Goal: Task Accomplishment & Management: Manage account settings

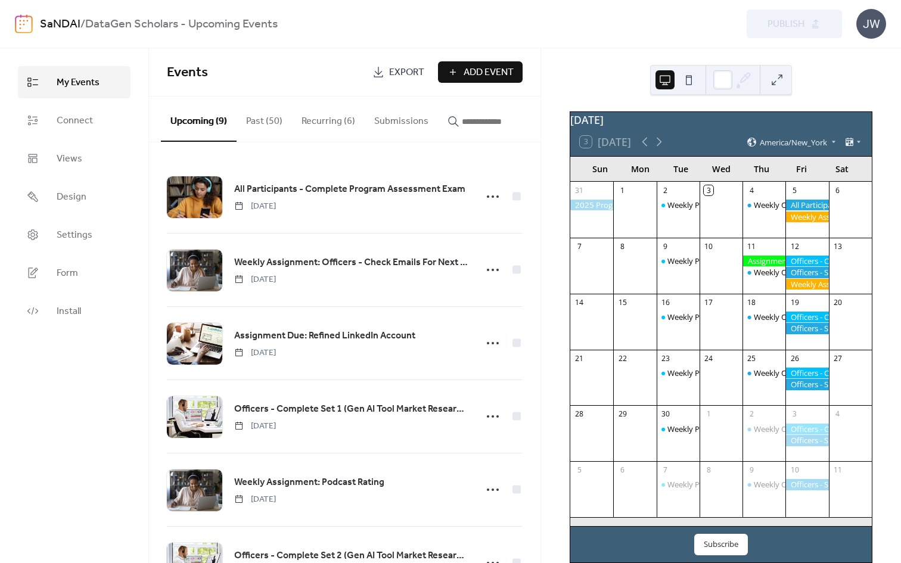
scroll to position [26, 0]
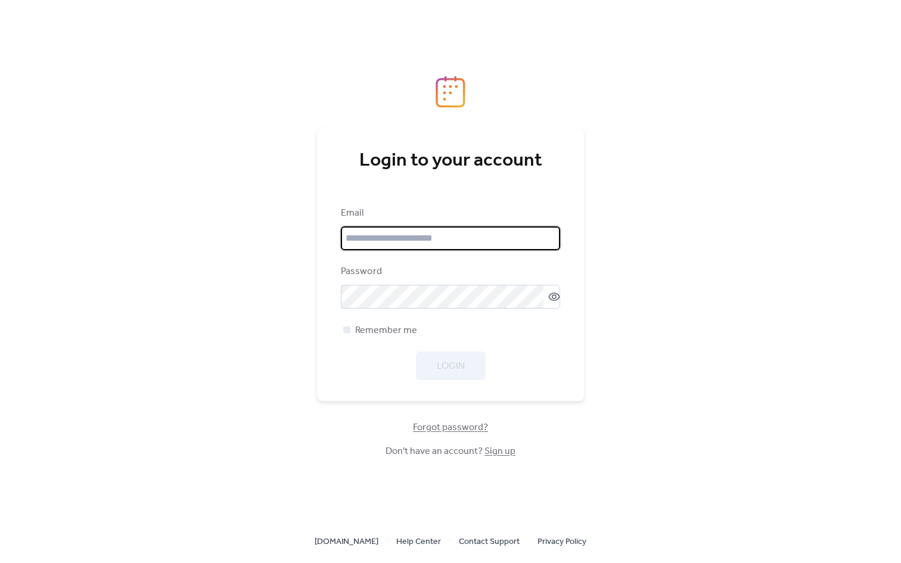
type input "**********"
click at [432, 348] on div "**********" at bounding box center [450, 293] width 219 height 174
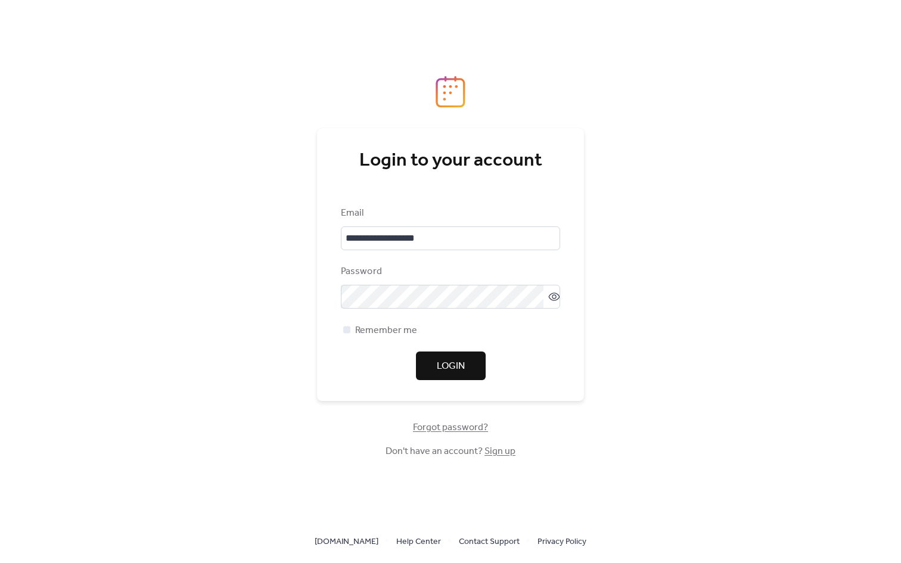
click at [432, 362] on button "Login" at bounding box center [451, 365] width 70 height 29
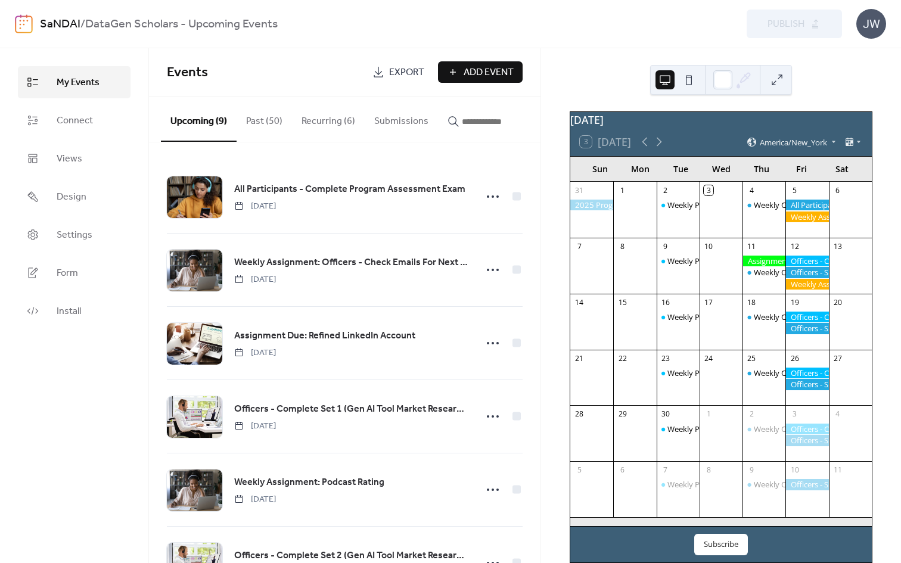
click at [802, 206] on div at bounding box center [806, 205] width 43 height 11
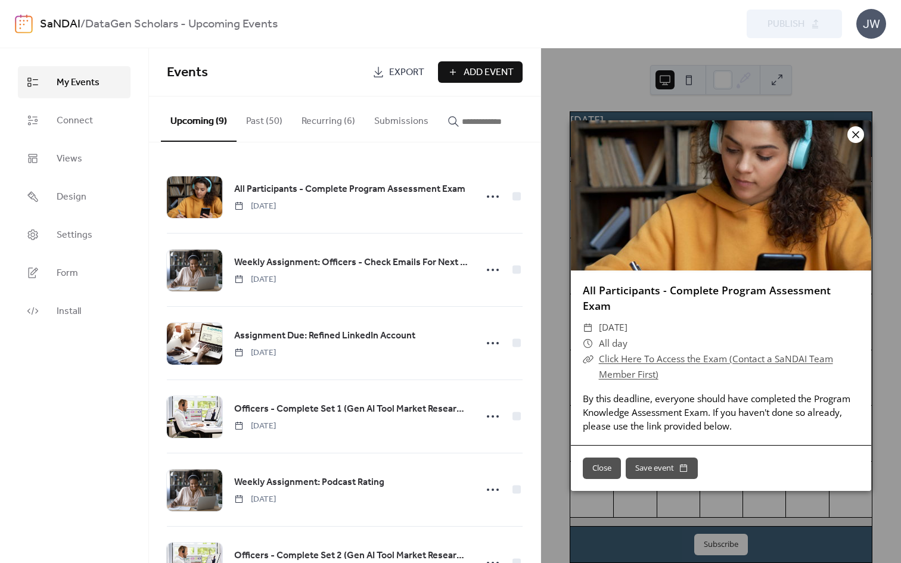
click at [863, 135] on div at bounding box center [855, 134] width 17 height 17
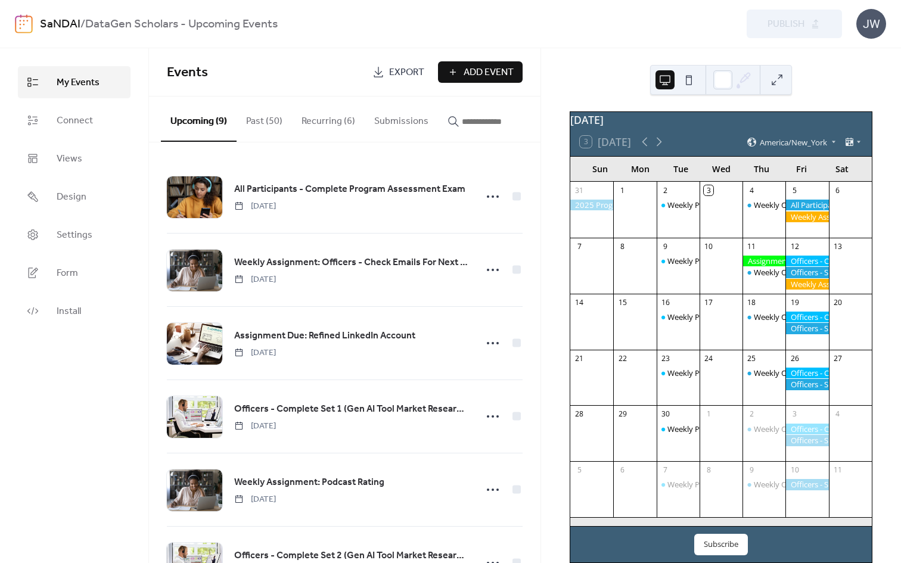
click at [804, 222] on div at bounding box center [806, 216] width 43 height 11
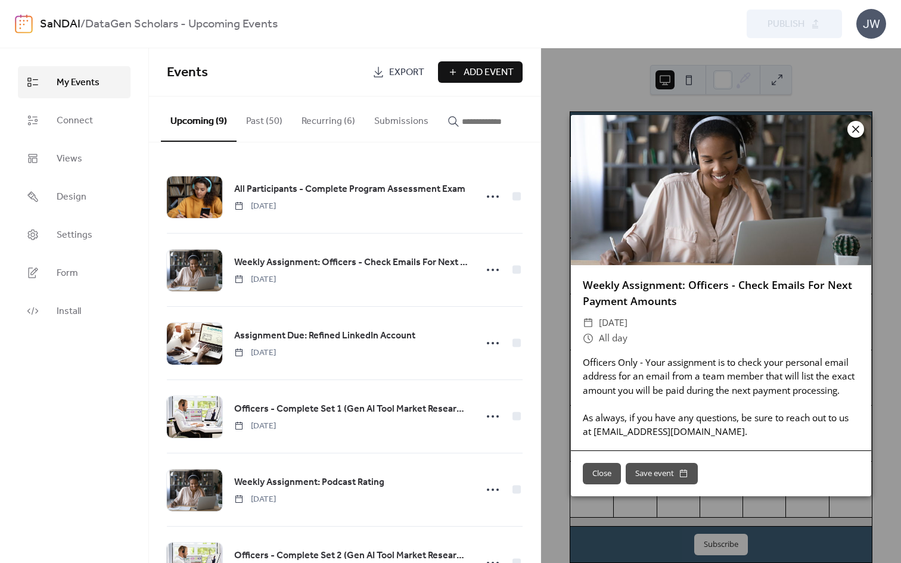
click at [851, 133] on icon at bounding box center [855, 129] width 14 height 14
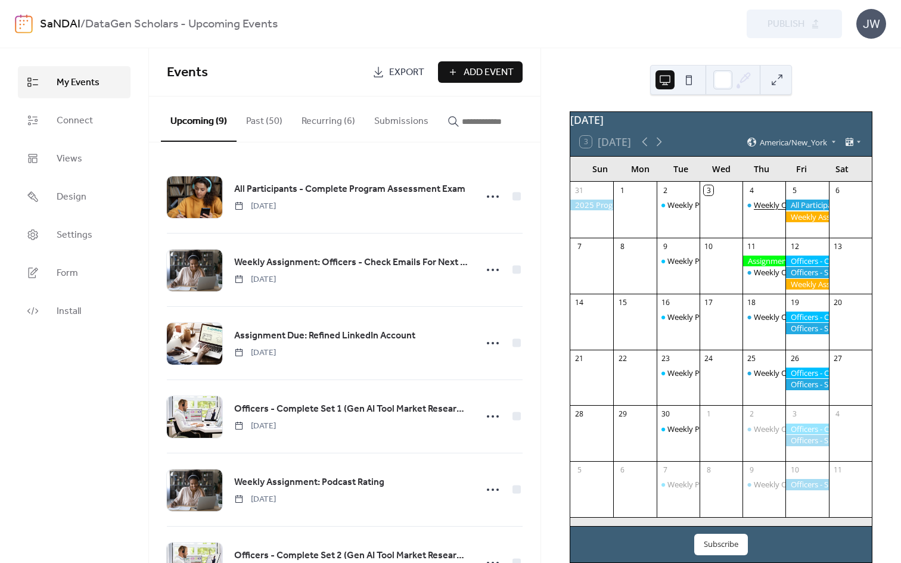
click at [768, 210] on div "Weekly Office Hours" at bounding box center [789, 205] width 72 height 11
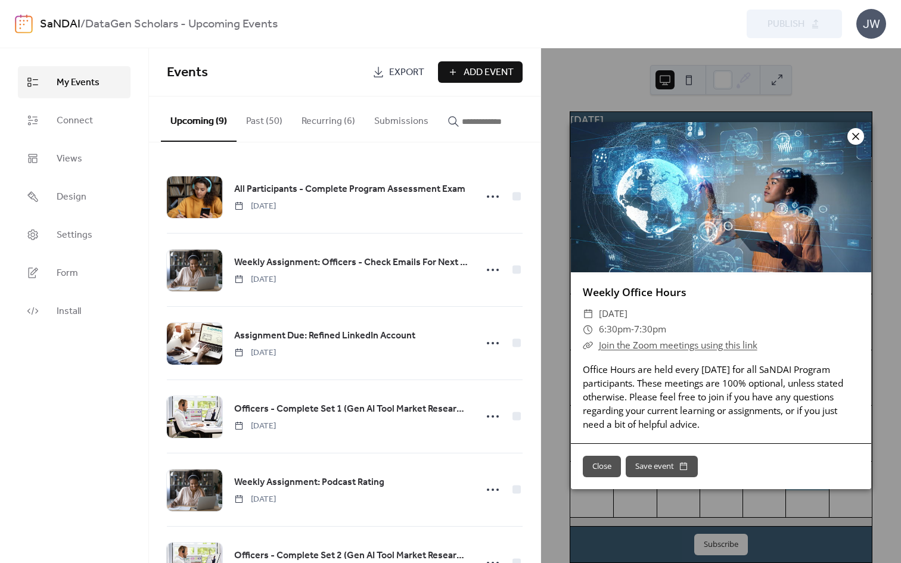
click at [848, 137] on icon at bounding box center [855, 136] width 14 height 14
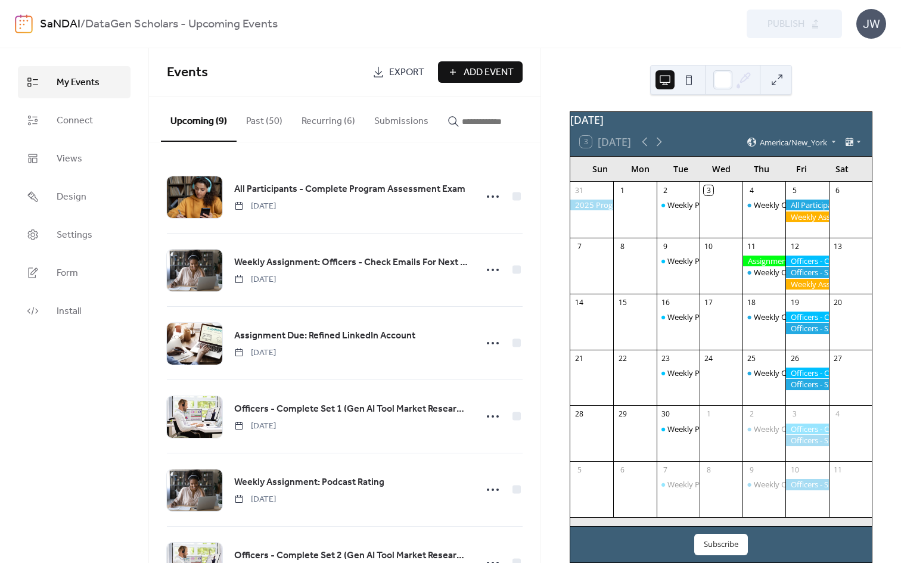
click at [264, 136] on button "Past (50)" at bounding box center [263, 118] width 55 height 44
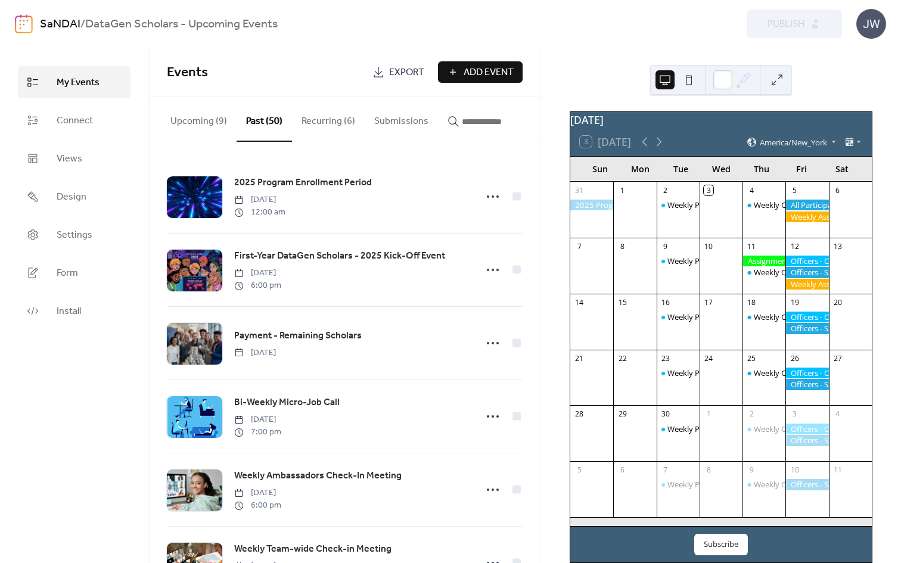
click at [317, 119] on button "Recurring (6)" at bounding box center [328, 118] width 73 height 44
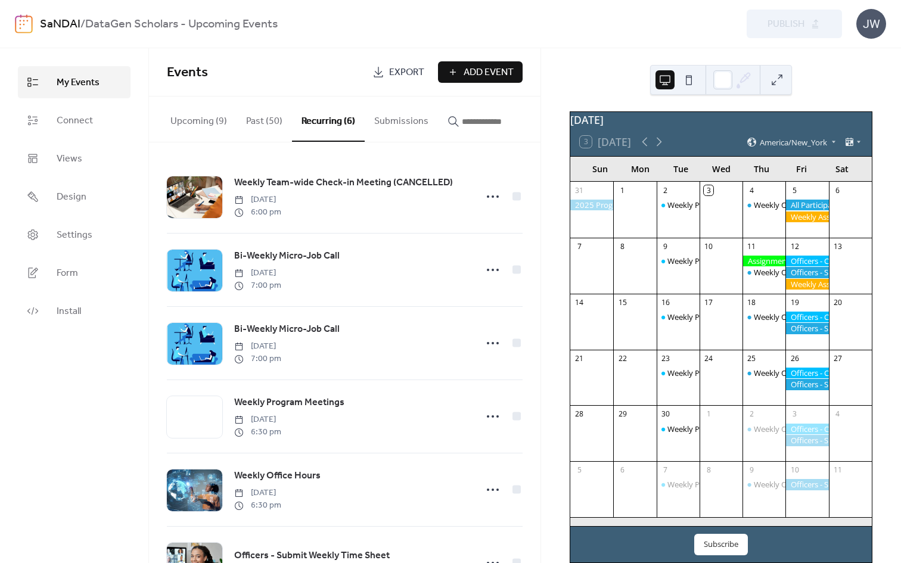
scroll to position [59, 0]
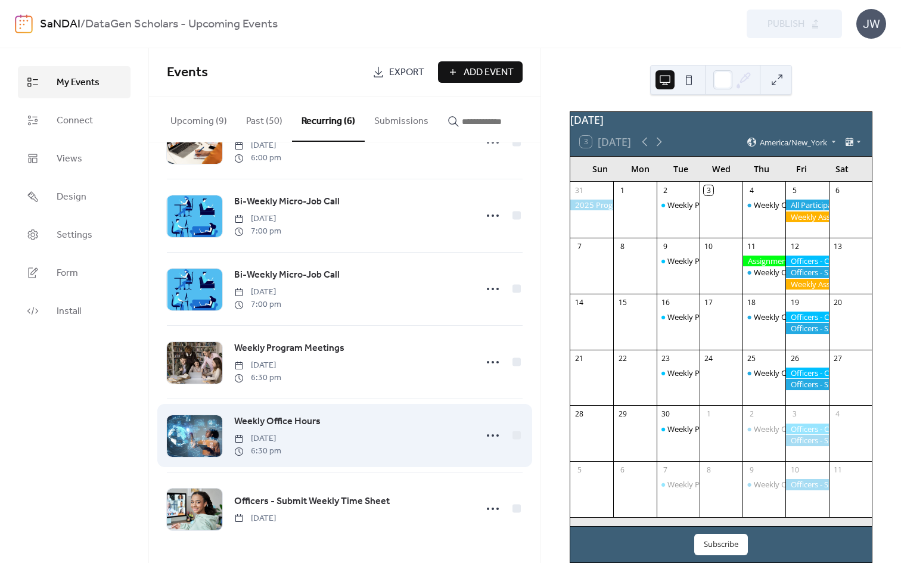
click at [299, 419] on span "Weekly Office Hours" at bounding box center [277, 422] width 86 height 14
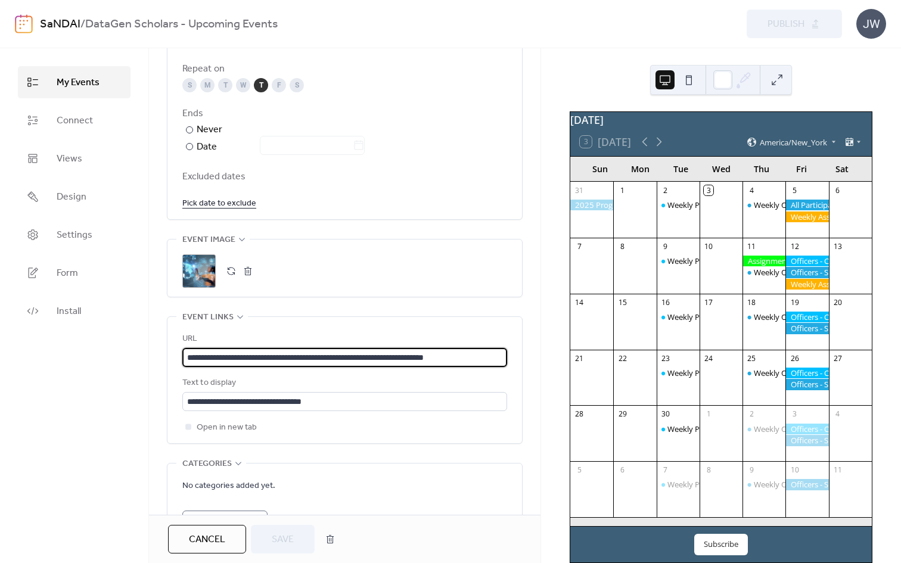
scroll to position [1, 20]
drag, startPoint x: 483, startPoint y: 360, endPoint x: 588, endPoint y: 362, distance: 104.8
click at [588, 362] on div "**********" at bounding box center [450, 305] width 901 height 515
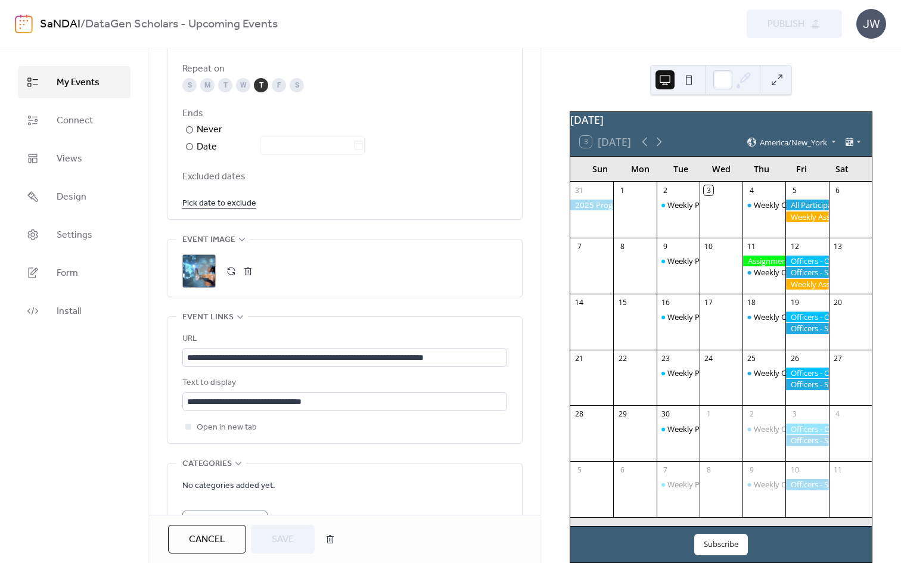
click at [180, 521] on div "Cancel Save" at bounding box center [344, 539] width 391 height 48
click at [180, 543] on button "Cancel" at bounding box center [207, 539] width 78 height 29
